Goal: Information Seeking & Learning: Learn about a topic

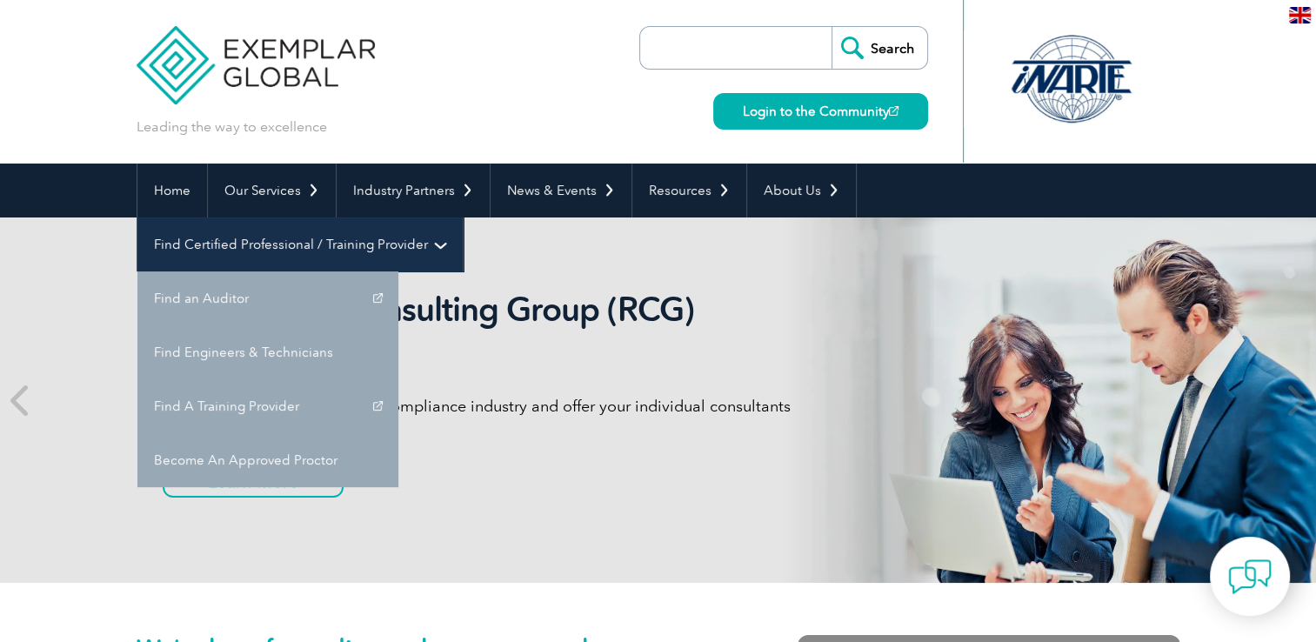
click at [463, 217] on link "Find Certified Professional / Training Provider" at bounding box center [299, 244] width 325 height 54
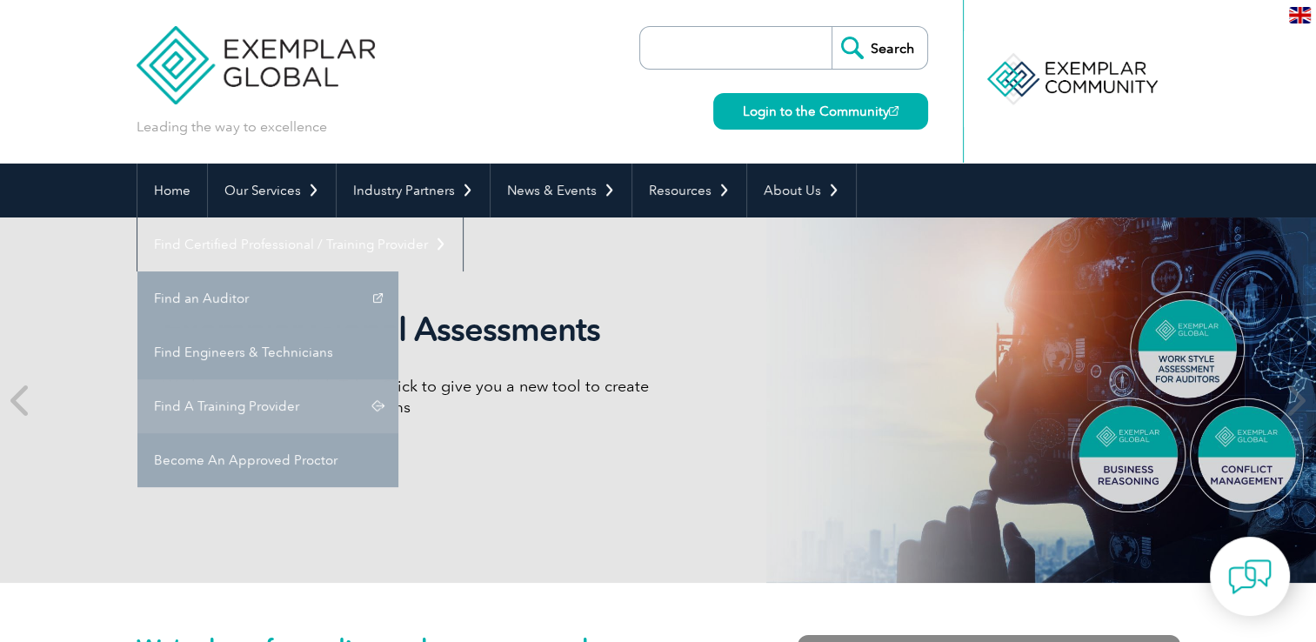
click at [398, 379] on link "Find A Training Provider" at bounding box center [267, 406] width 261 height 54
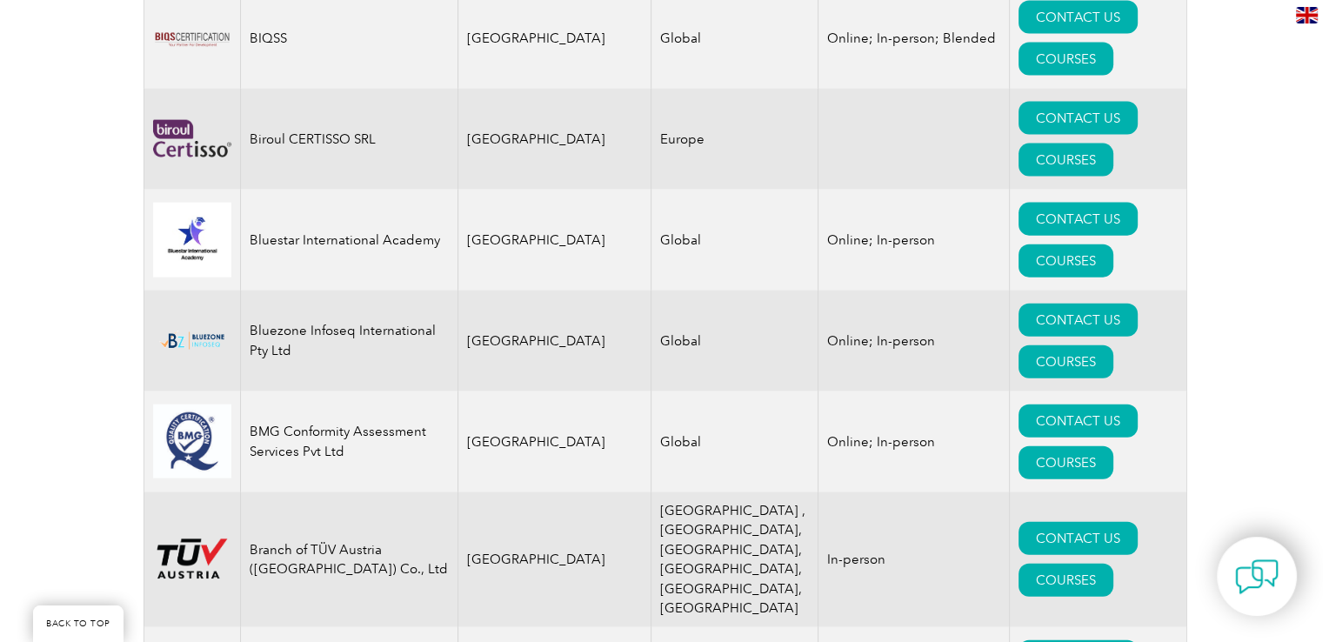
scroll to position [3930, 0]
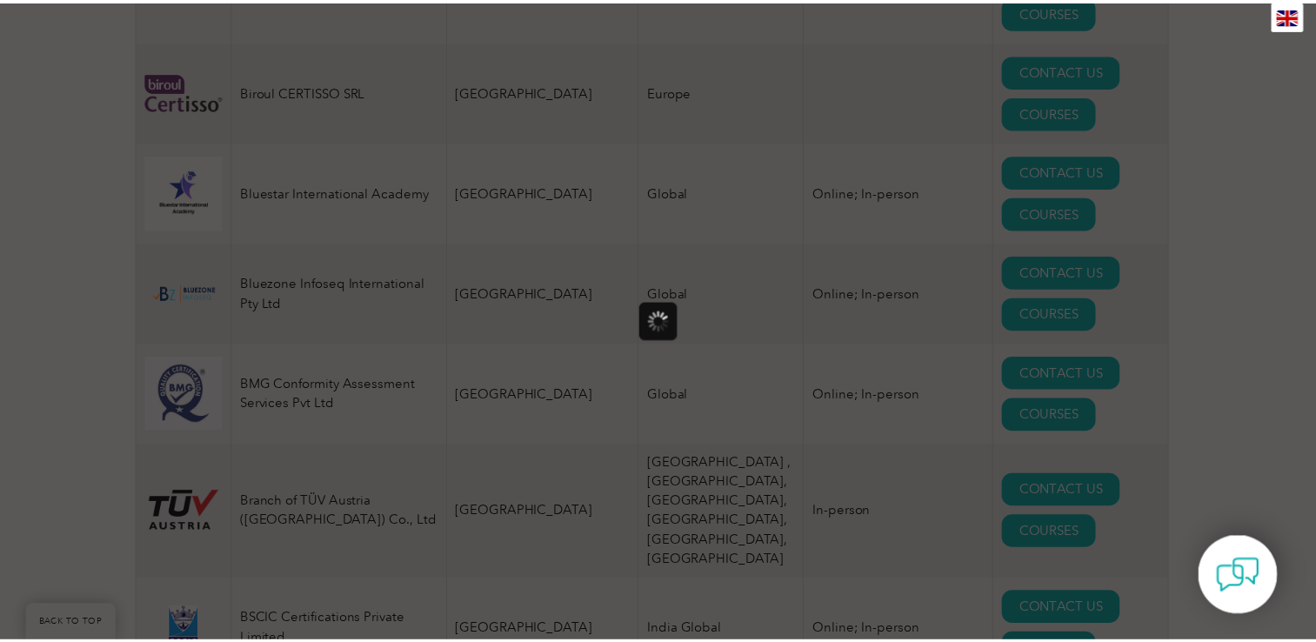
scroll to position [0, 0]
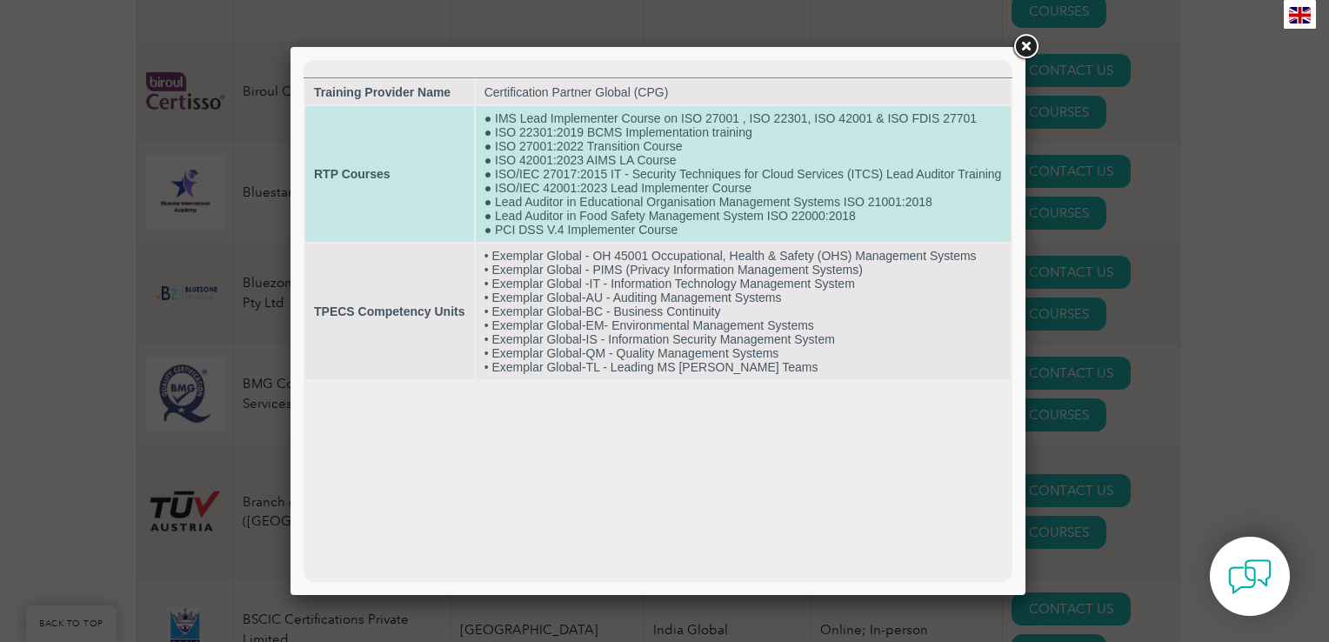
click at [725, 214] on td "● IMS Lead Implementer Course on ISO 27001 , ISO 22301, ISO 42001 & ISO FDIS 27…" at bounding box center [743, 174] width 535 height 136
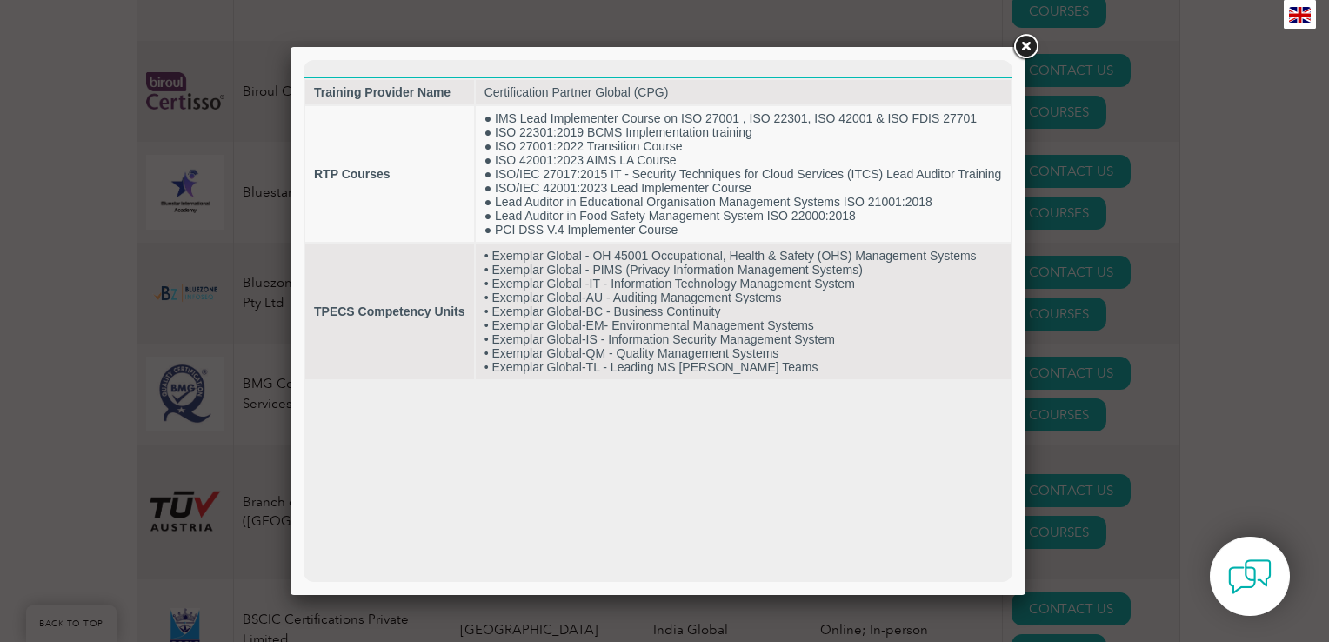
click at [1021, 36] on link at bounding box center [1025, 46] width 31 height 31
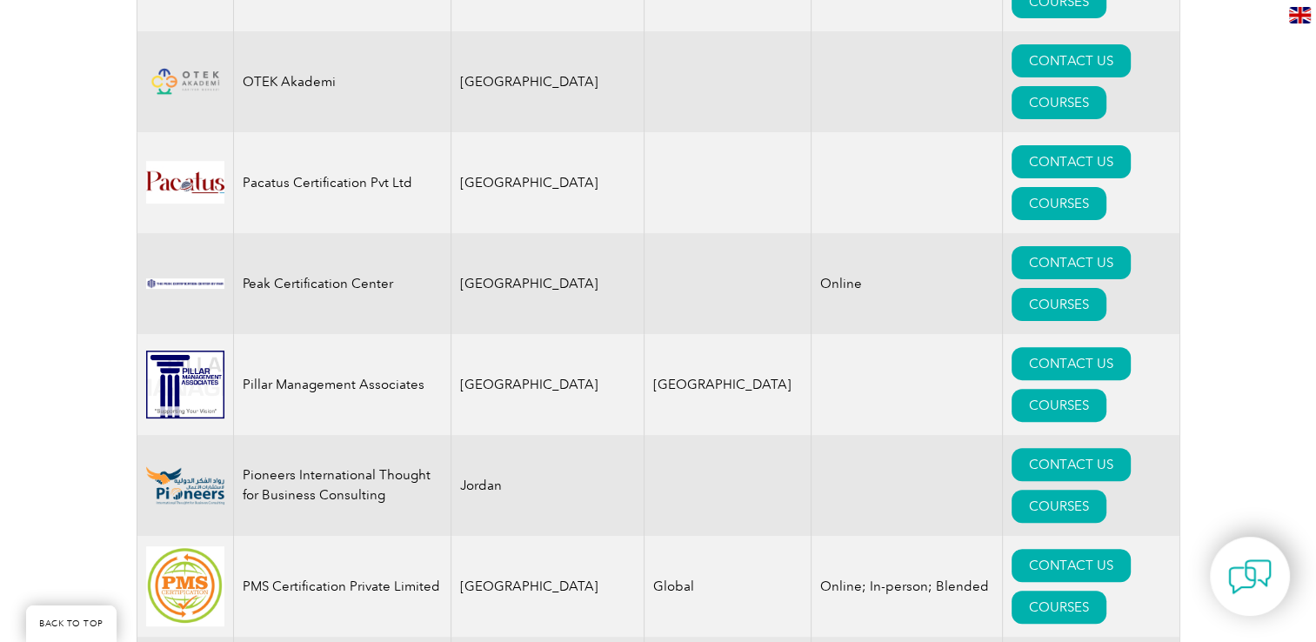
scroll to position [20774, 0]
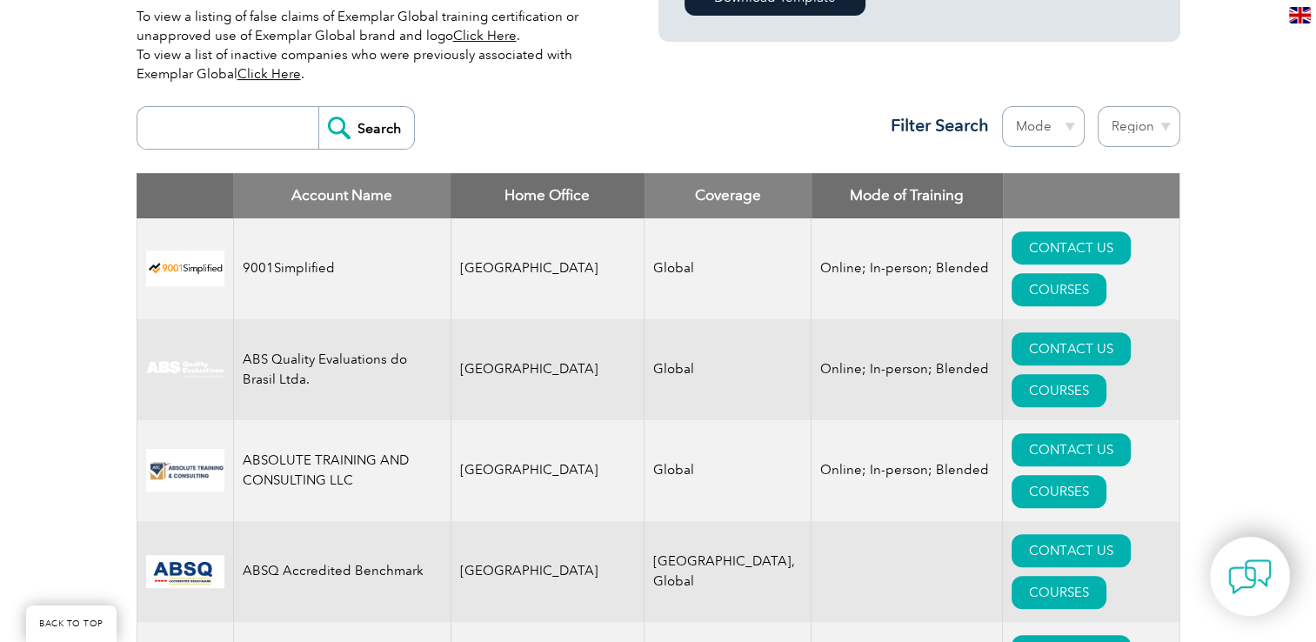
scroll to position [487, 0]
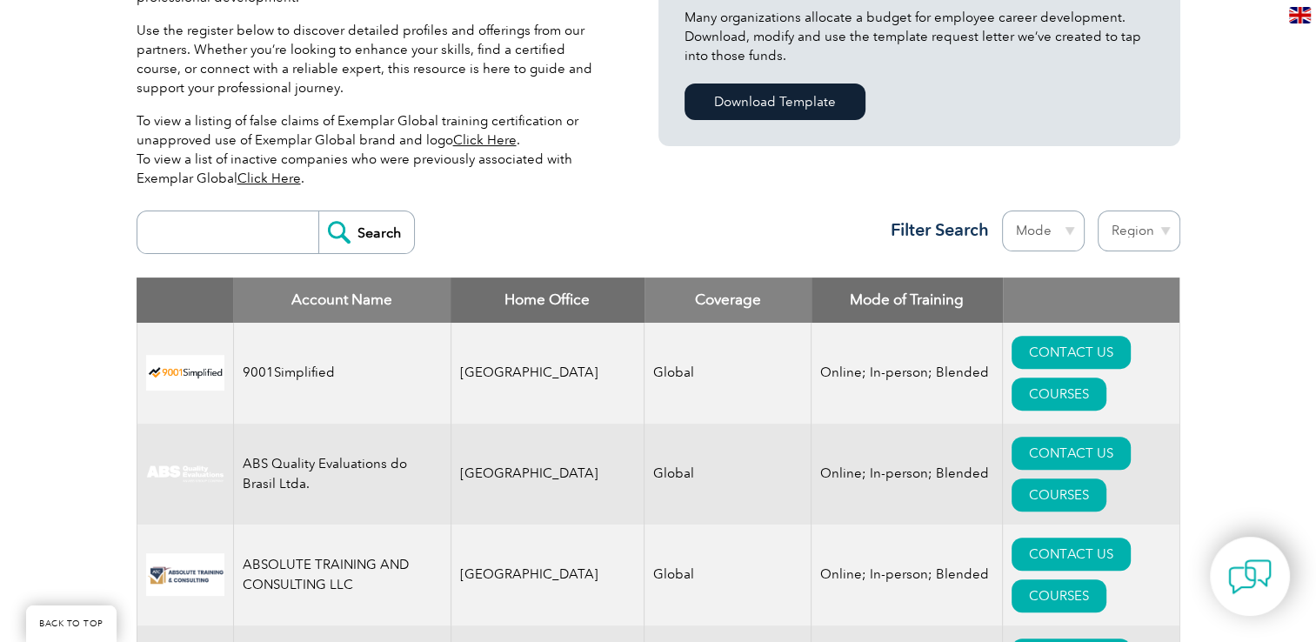
click at [1073, 227] on select "Mode Online In-person Blended" at bounding box center [1043, 230] width 83 height 41
click at [1139, 224] on select "Region Australia Bahrain Bangladesh Brazil Canada Colombia Dominican Republic E…" at bounding box center [1139, 230] width 83 height 41
select select "India"
click at [1098, 210] on select "Region Australia Bahrain Bangladesh Brazil Canada Colombia Dominican Republic E…" at bounding box center [1139, 230] width 83 height 41
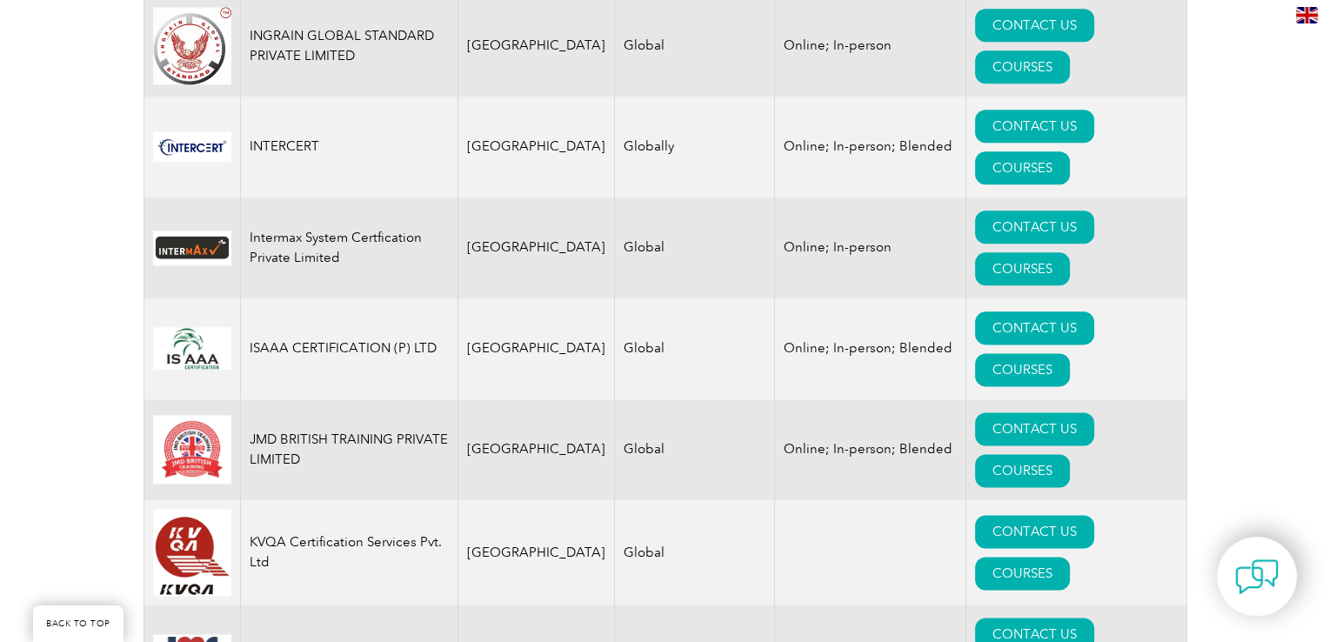
scroll to position [2227, 0]
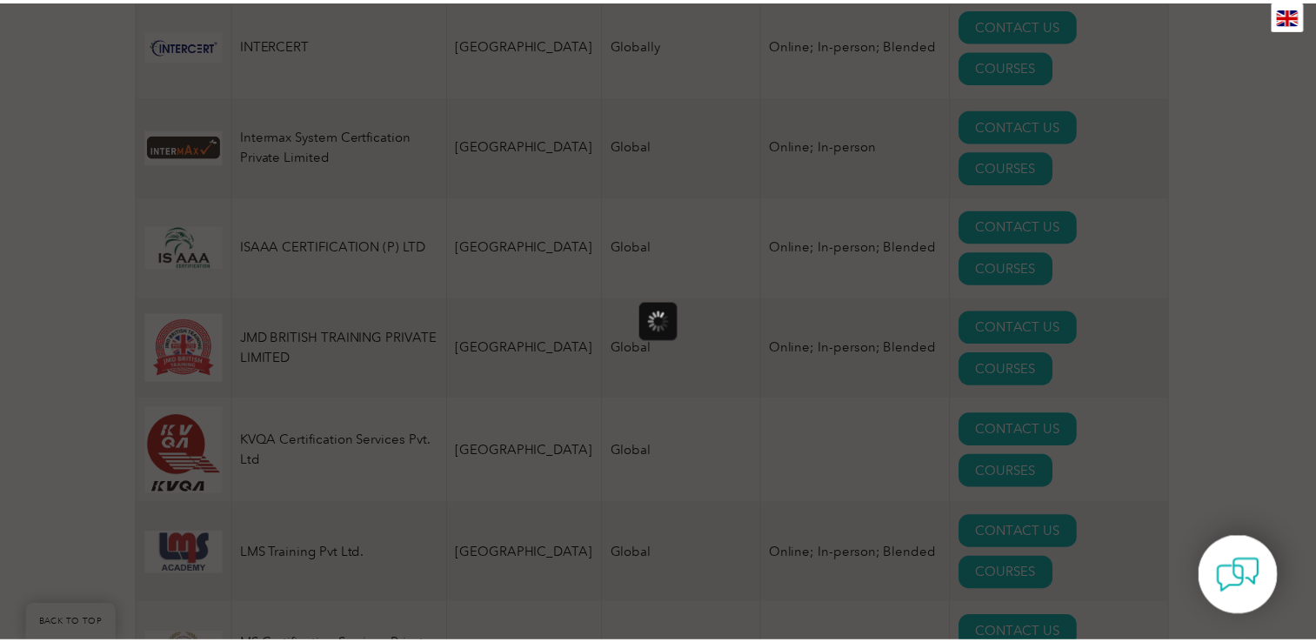
scroll to position [0, 0]
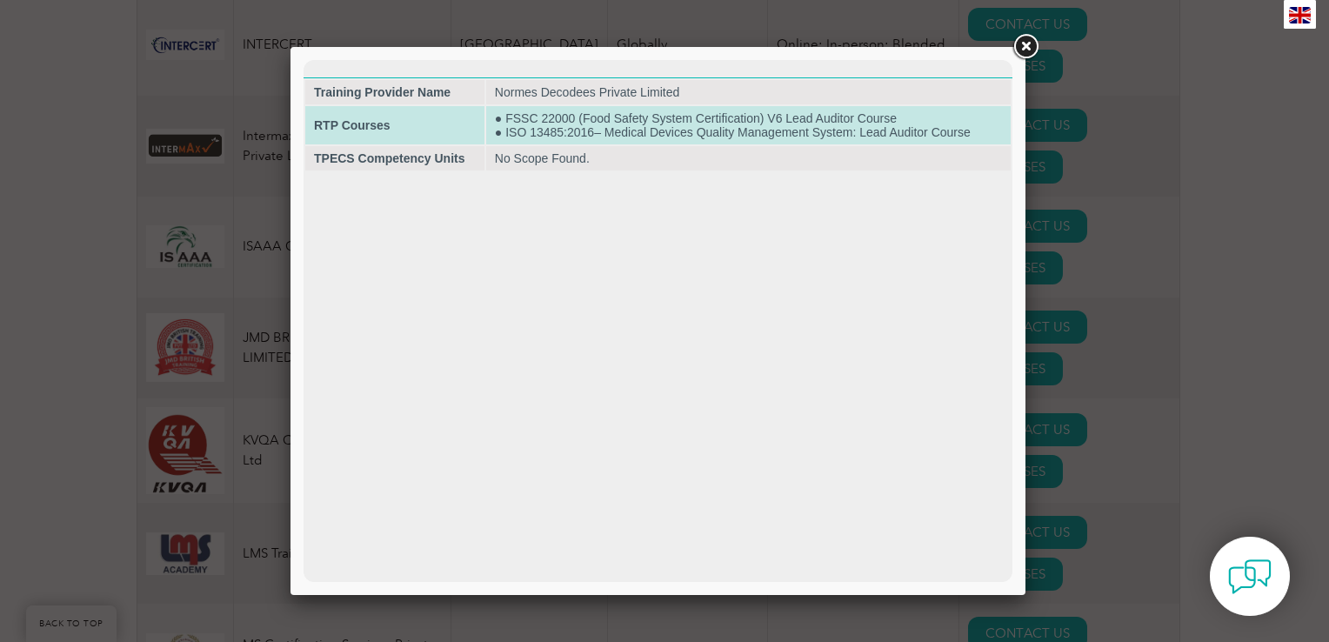
click at [817, 118] on td "● FSSC 22000 (Food Safety System Certification) V6 Lead Auditor Course ● ISO 13…" at bounding box center [748, 125] width 524 height 38
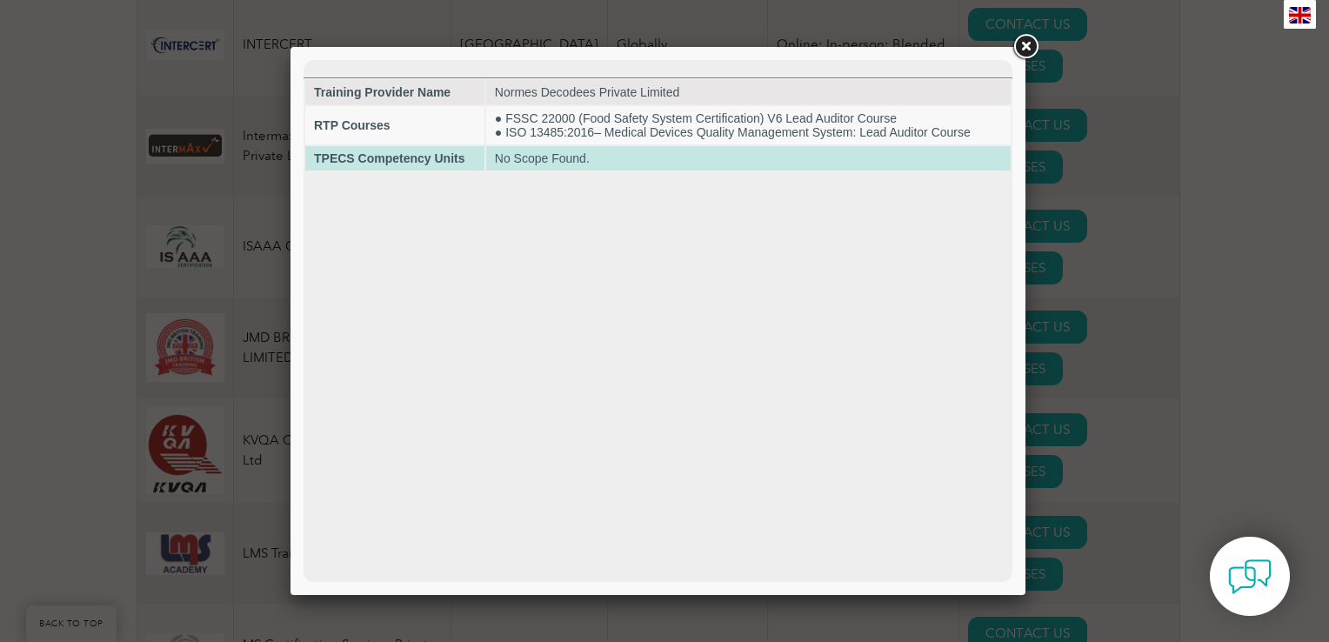
click at [515, 165] on td "No Scope Found." at bounding box center [748, 158] width 524 height 24
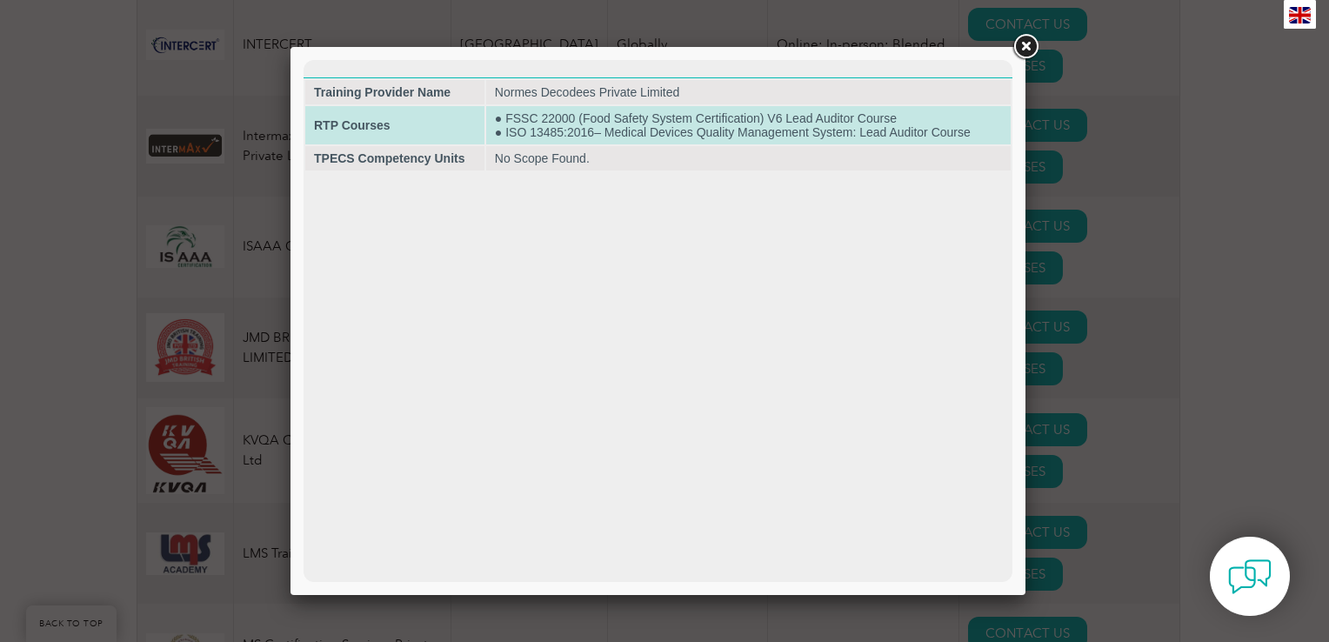
click at [531, 124] on td "● FSSC 22000 (Food Safety System Certification) V6 Lead Auditor Course ● ISO 13…" at bounding box center [748, 125] width 524 height 38
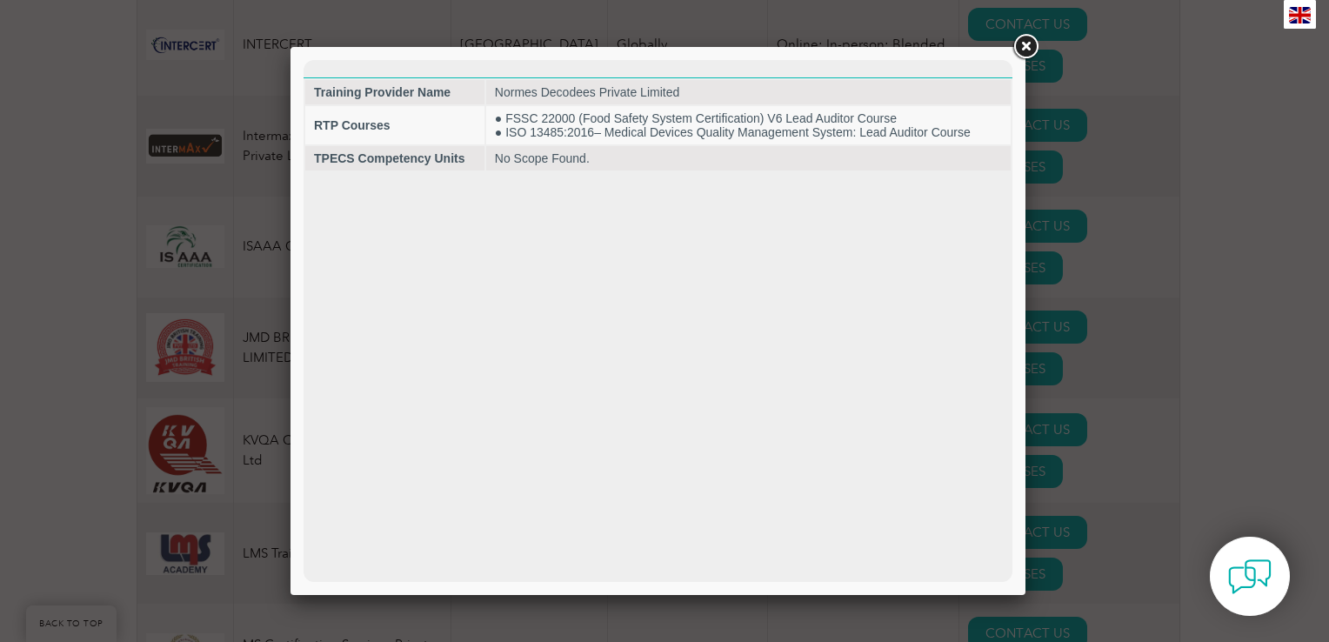
click at [1024, 43] on link at bounding box center [1025, 46] width 31 height 31
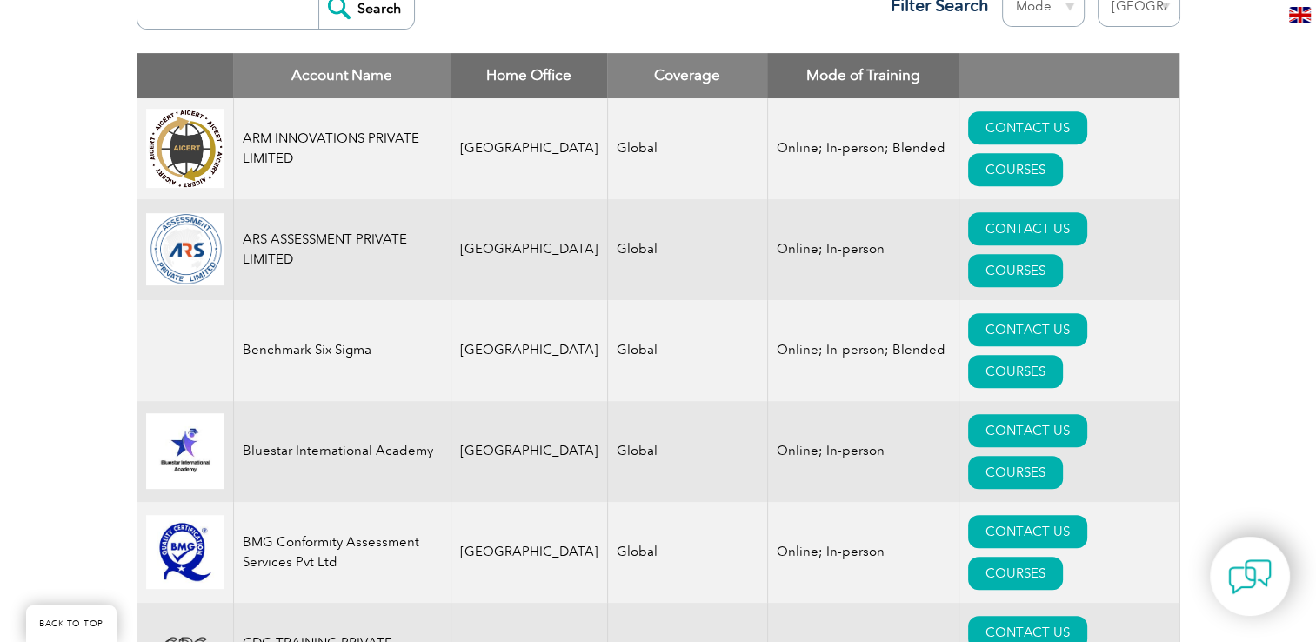
scroll to position [697, 0]
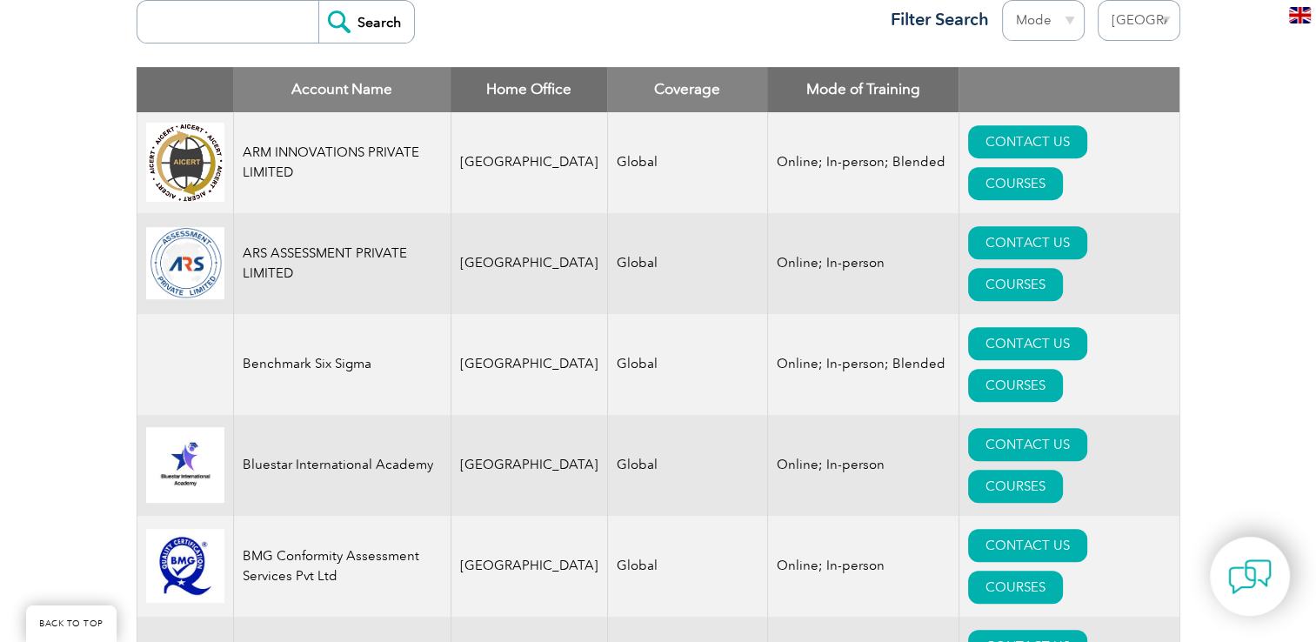
click at [1131, 20] on select "Region Australia Bahrain Bangladesh Brazil Canada Colombia Dominican Republic E…" at bounding box center [1139, 20] width 83 height 41
select select "United Arab Emirates"
click at [1098, 0] on select "Region Australia Bahrain Bangladesh Brazil Canada Colombia Dominican Republic E…" at bounding box center [1139, 20] width 83 height 41
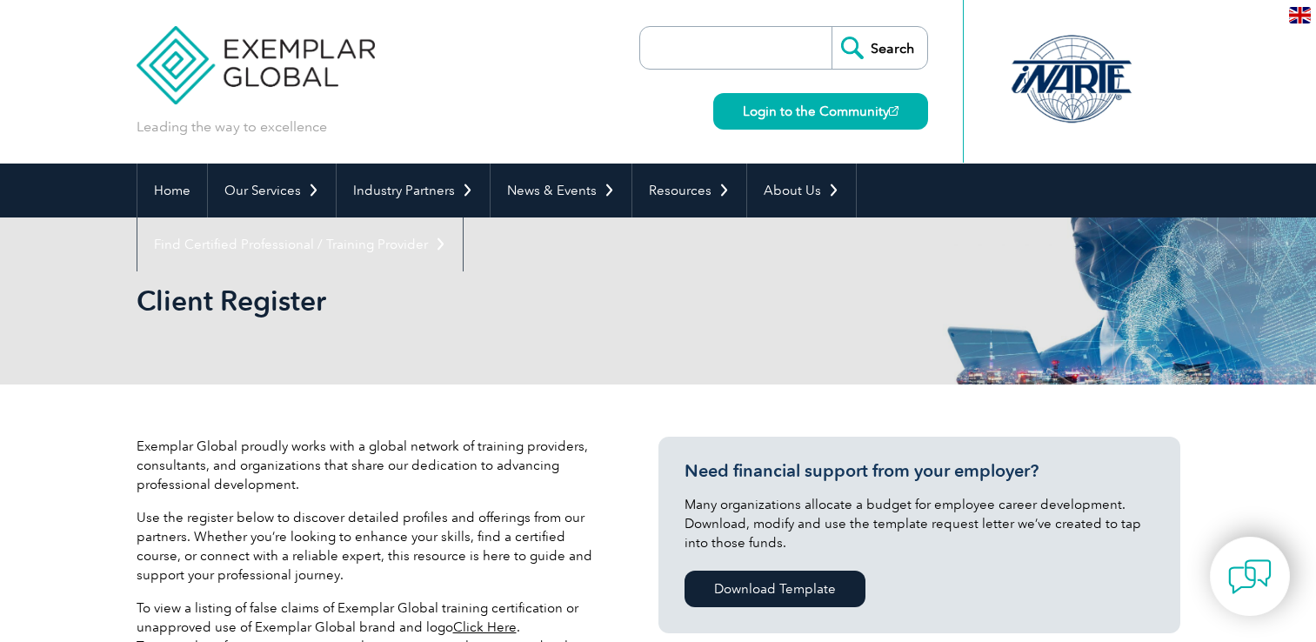
select select "[GEOGRAPHIC_DATA]"
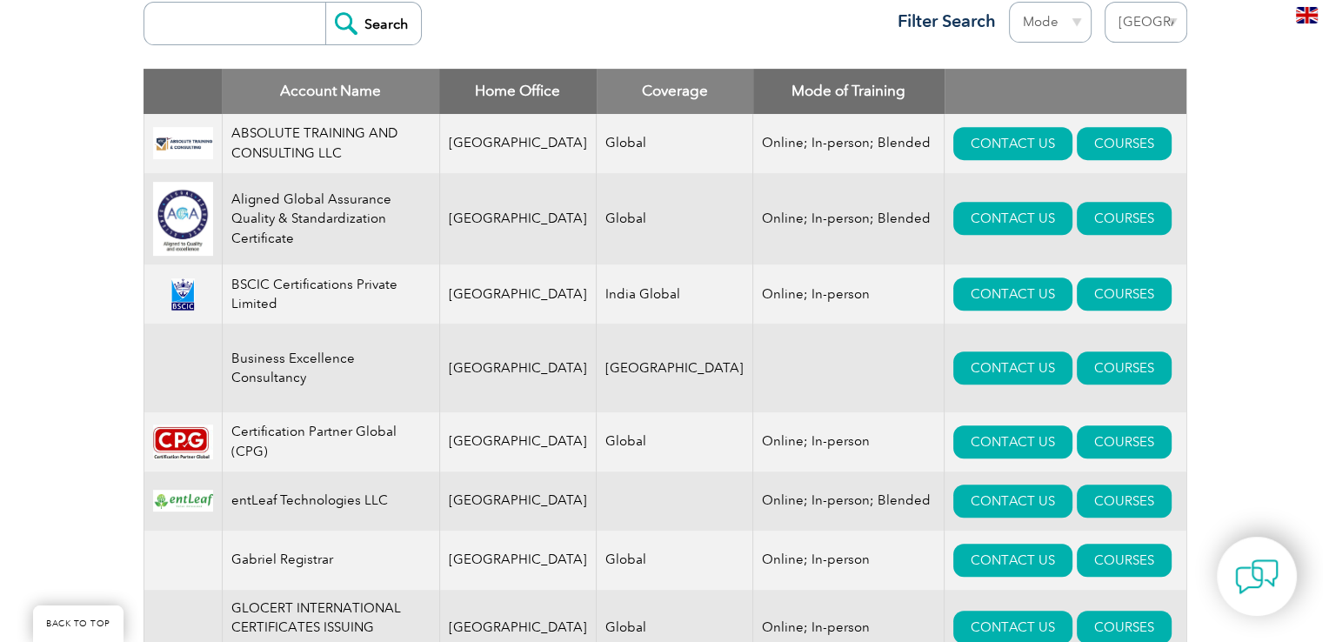
scroll to position [680, 0]
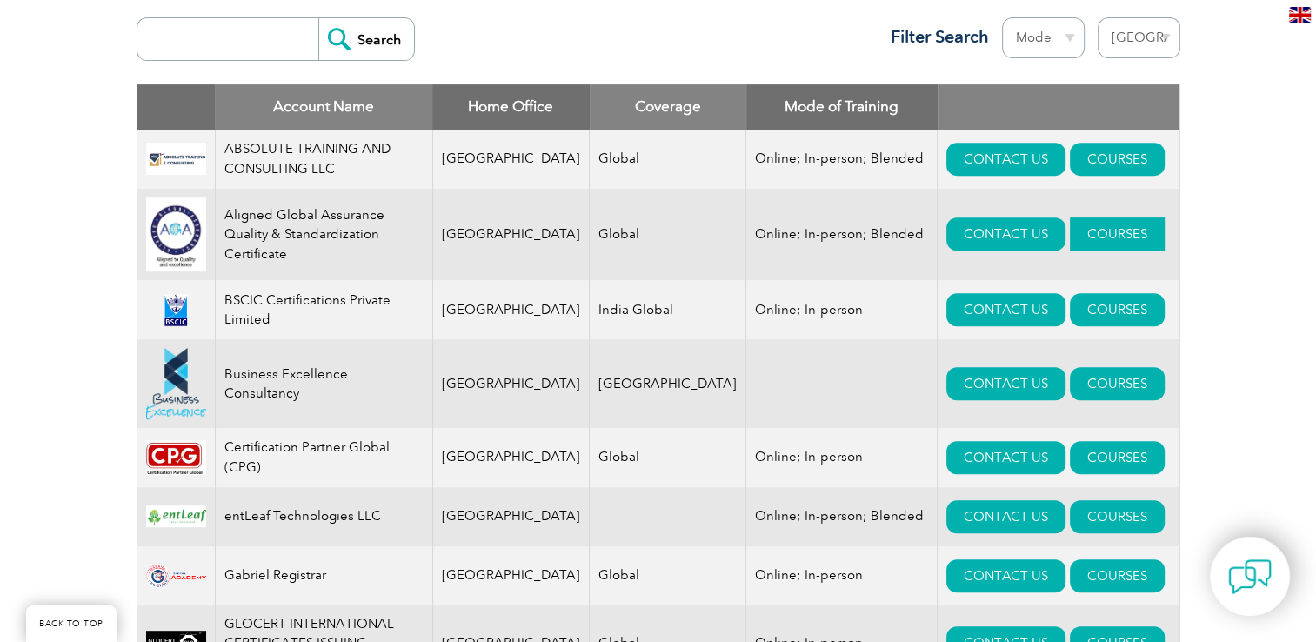
click at [1094, 245] on link "COURSES" at bounding box center [1117, 233] width 95 height 33
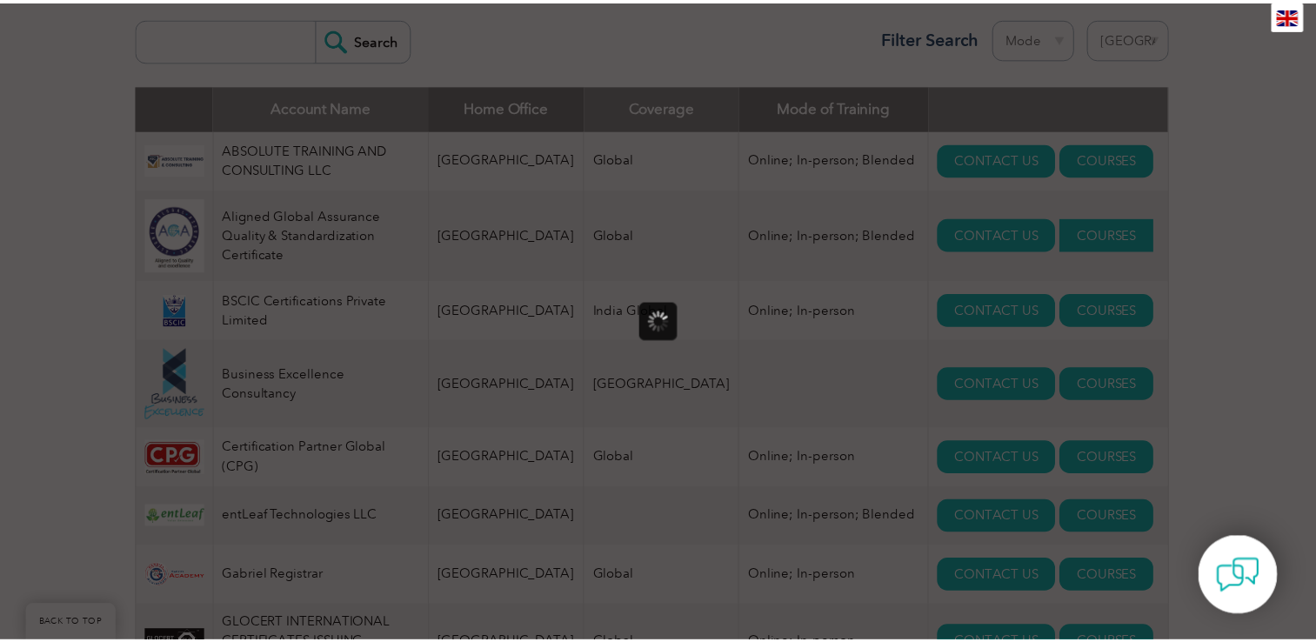
scroll to position [0, 0]
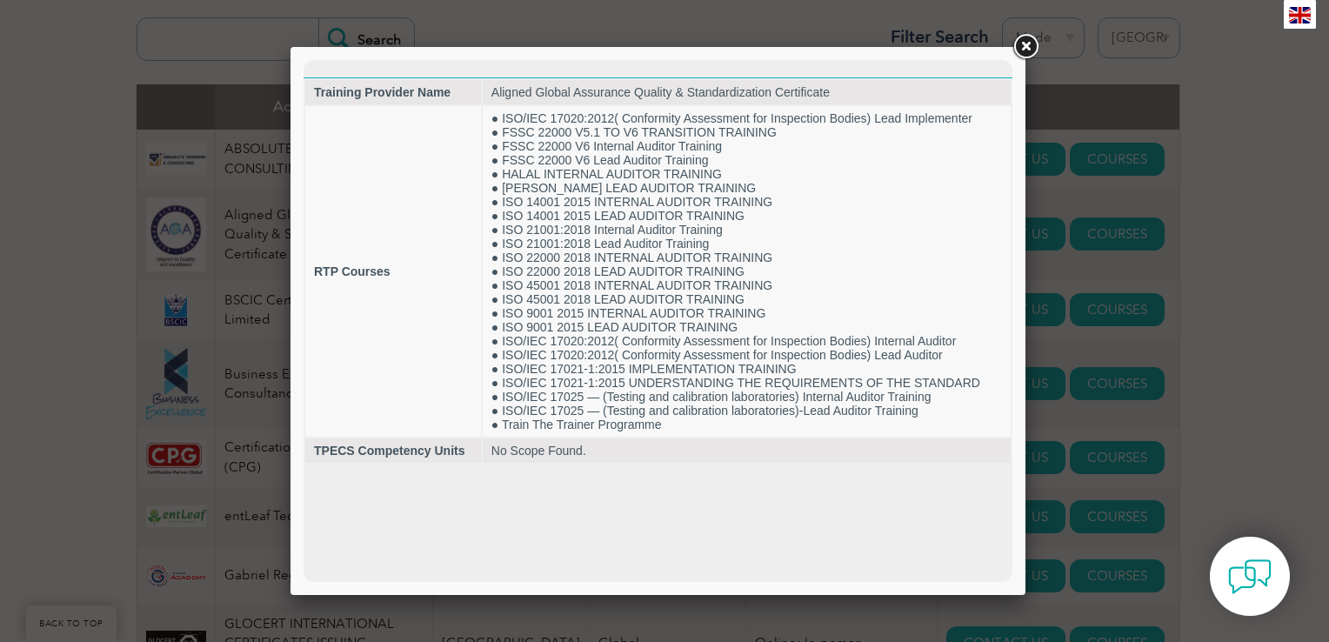
click at [1027, 47] on link at bounding box center [1025, 46] width 31 height 31
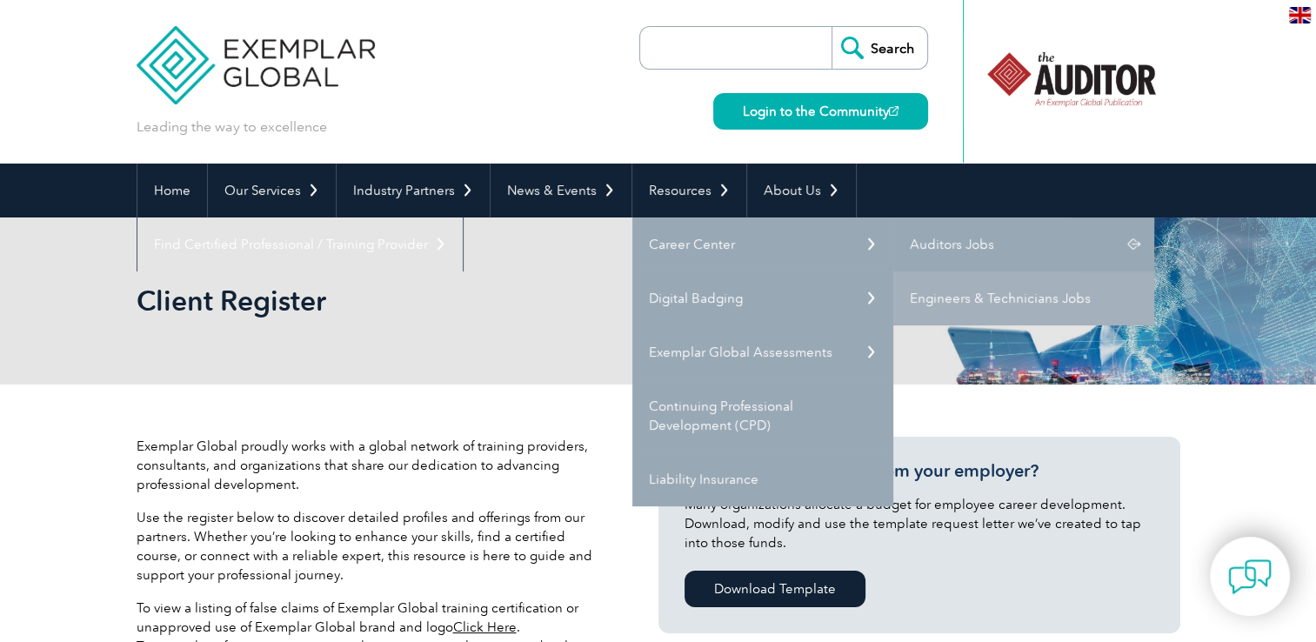
click at [925, 248] on link "Auditors Jobs" at bounding box center [1023, 244] width 261 height 54
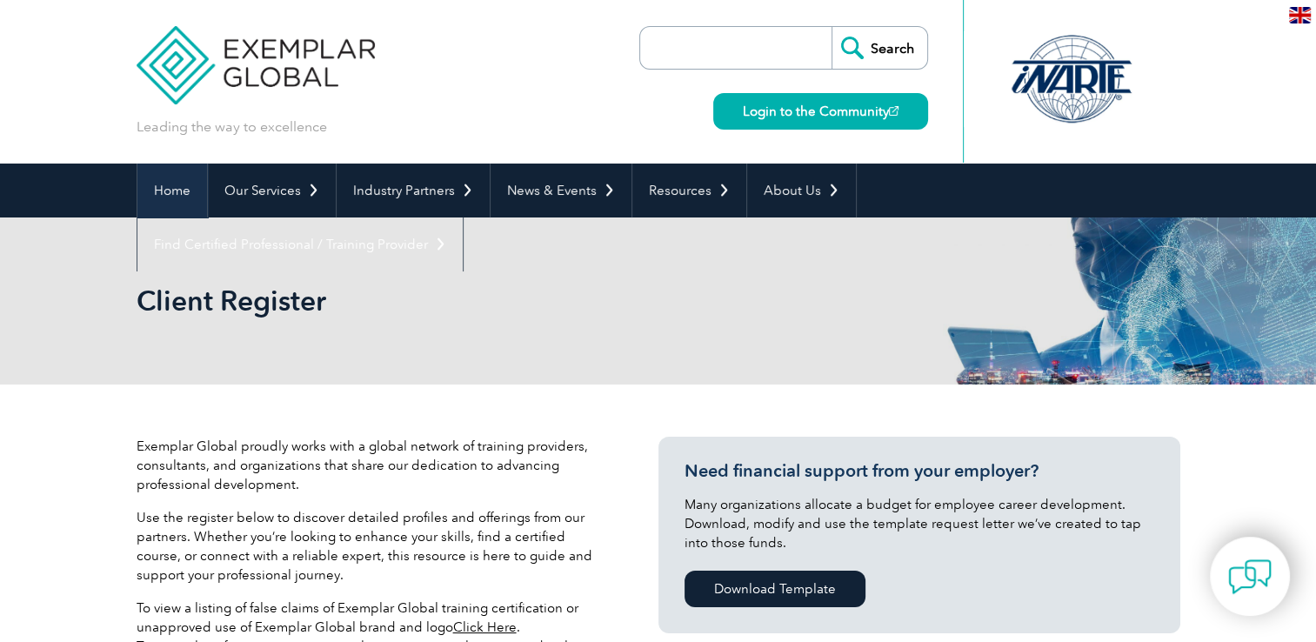
click at [170, 176] on link "Home" at bounding box center [172, 190] width 70 height 54
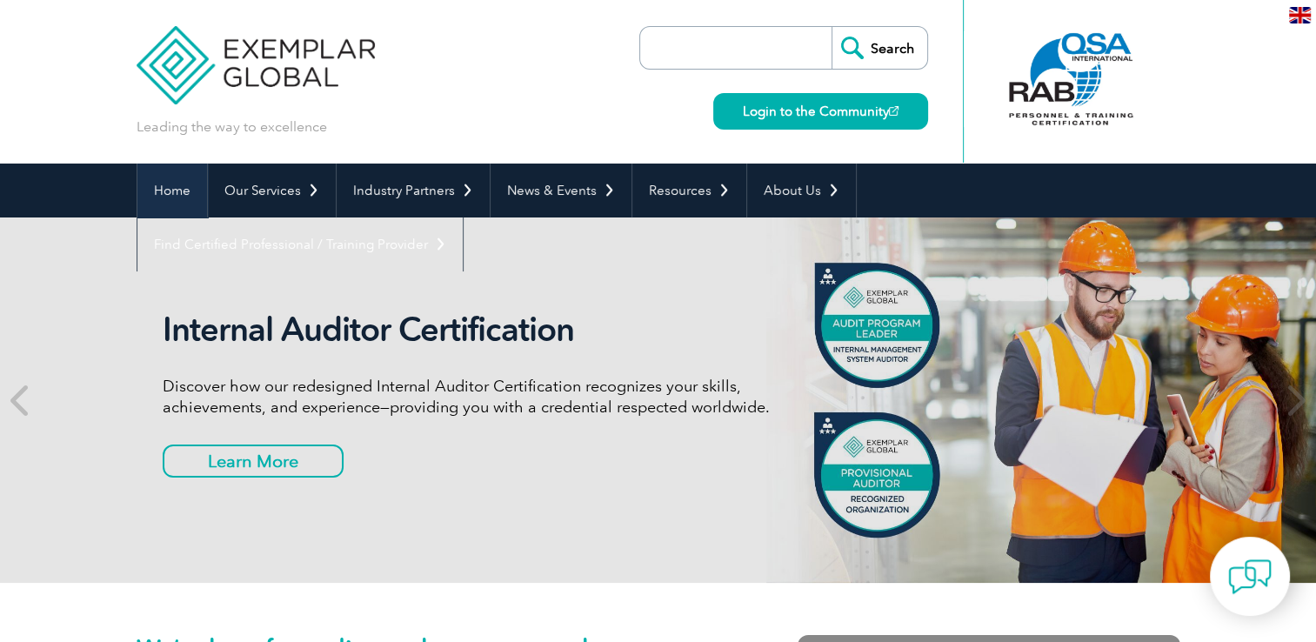
click at [191, 166] on link "Home" at bounding box center [172, 190] width 70 height 54
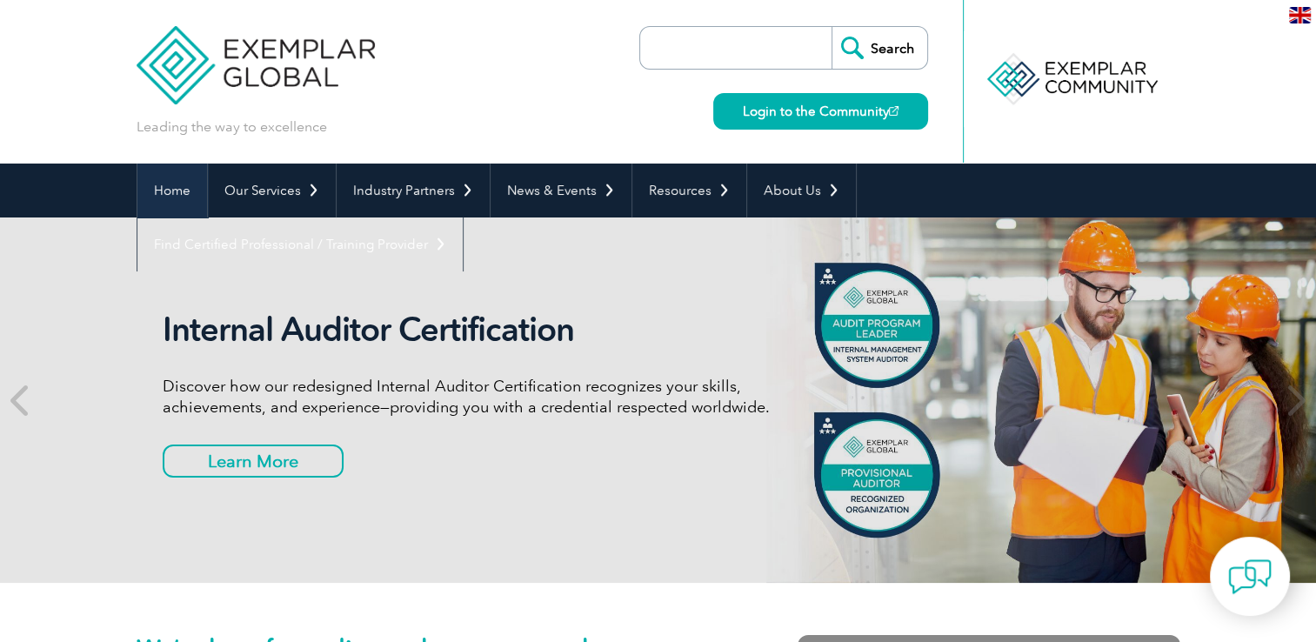
click at [178, 188] on link "Home" at bounding box center [172, 190] width 70 height 54
